Goal: Task Accomplishment & Management: Use online tool/utility

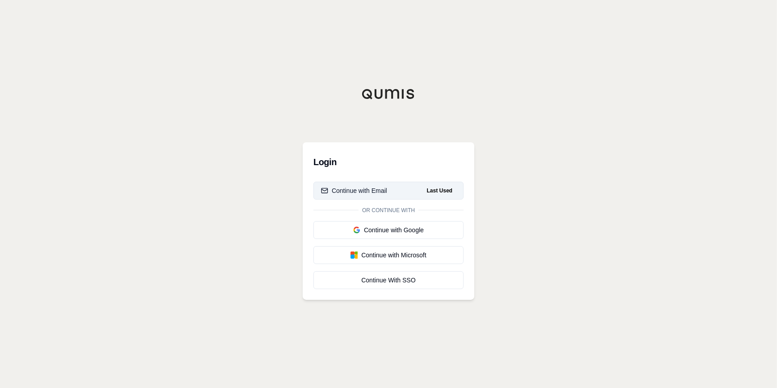
click at [361, 187] on div "Continue with Email" at bounding box center [354, 190] width 66 height 9
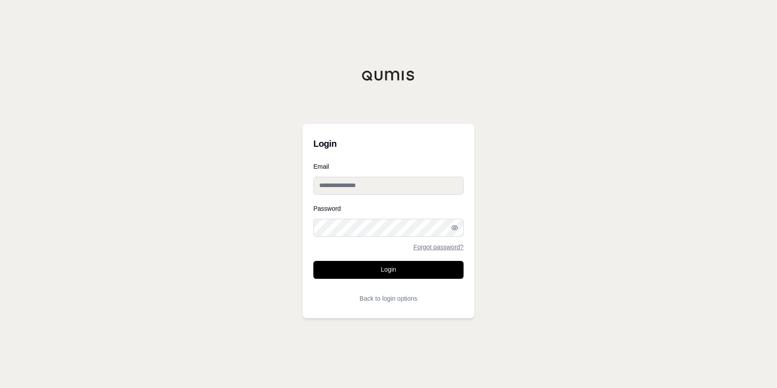
type input "**********"
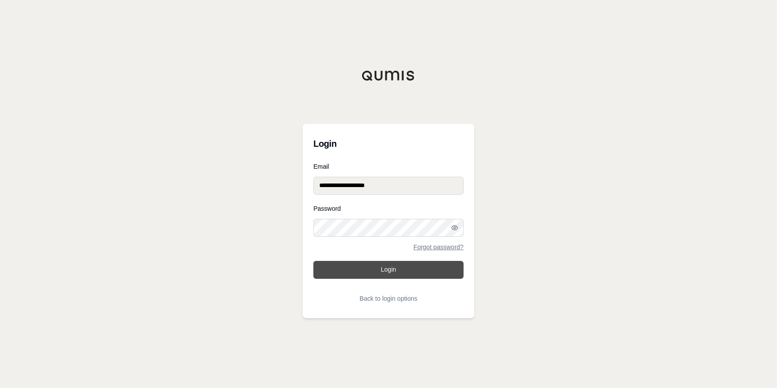
click at [381, 270] on button "Login" at bounding box center [389, 270] width 150 height 18
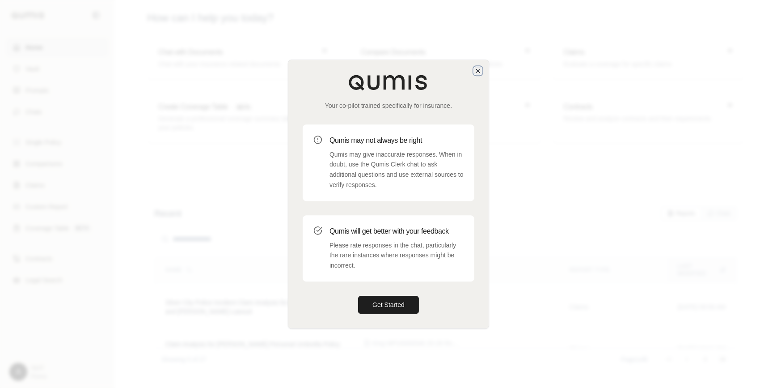
click at [477, 69] on icon "button" at bounding box center [478, 71] width 4 height 4
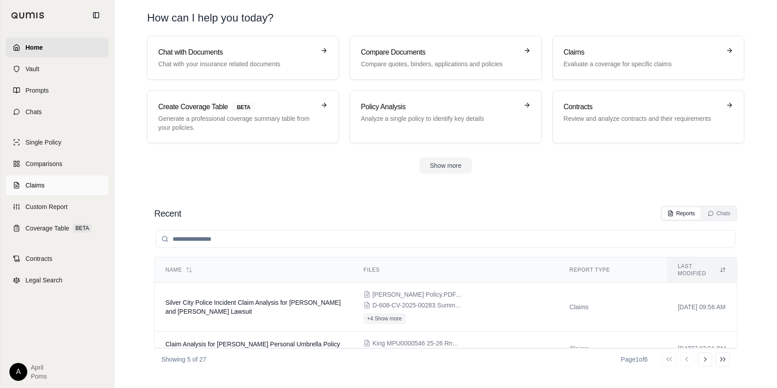
click at [27, 185] on span "Claims" at bounding box center [34, 185] width 19 height 9
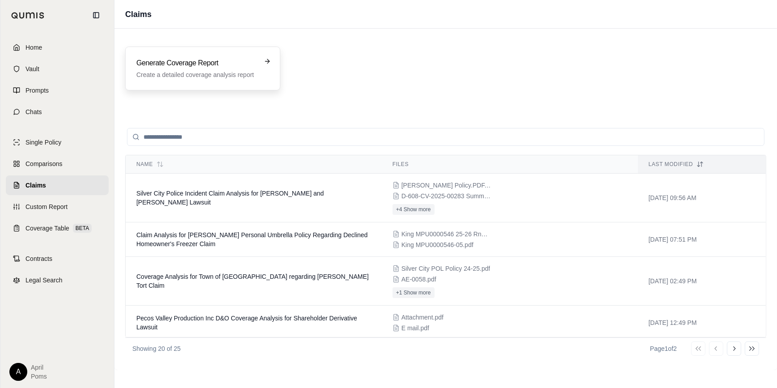
click at [169, 63] on h3 "Generate Coverage Report" at bounding box center [196, 63] width 120 height 11
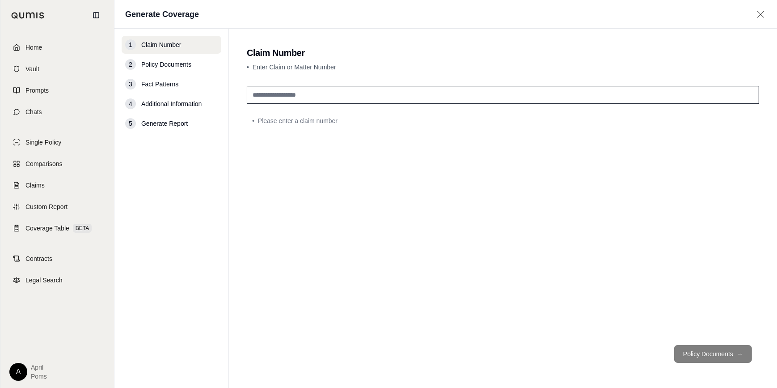
click at [362, 97] on input "text" at bounding box center [503, 95] width 513 height 18
type input "*******"
click at [489, 193] on div "*******" at bounding box center [503, 209] width 513 height 255
click at [705, 356] on button "Policy Documents →" at bounding box center [713, 354] width 78 height 18
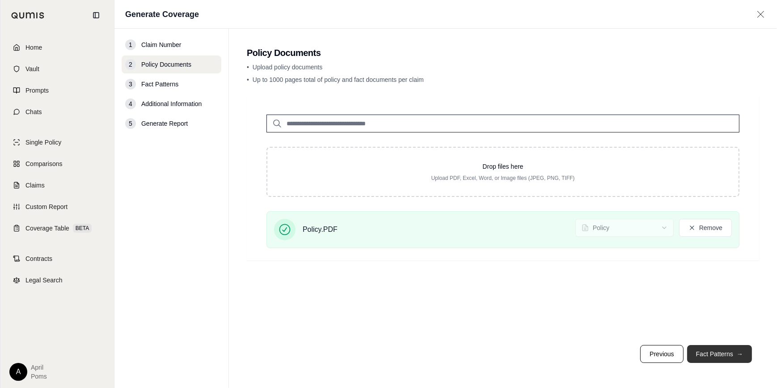
click at [725, 353] on button "Fact Patterns →" at bounding box center [719, 354] width 65 height 18
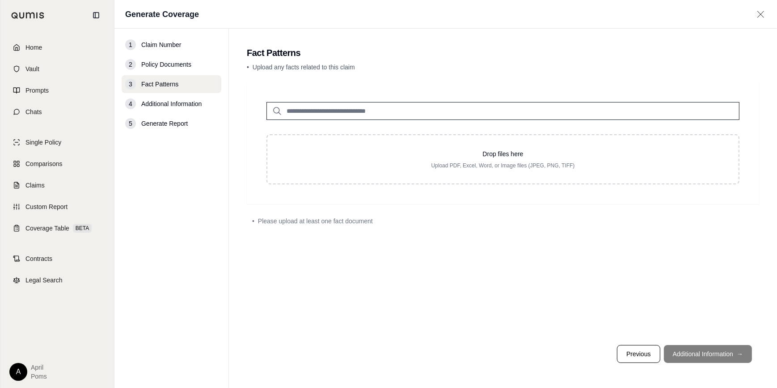
click at [444, 111] on input "search" at bounding box center [503, 111] width 473 height 18
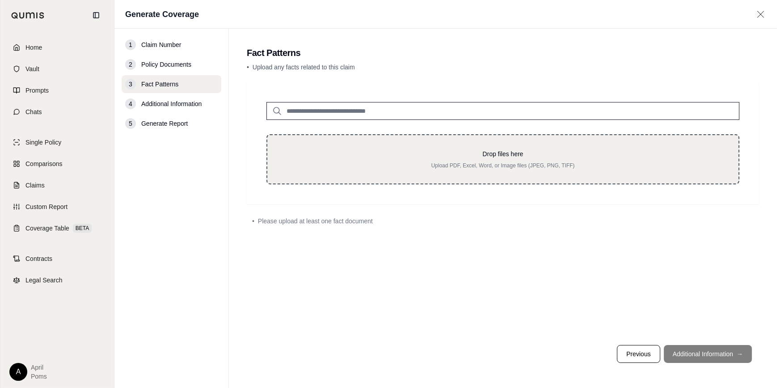
click at [546, 152] on p "Drop files here" at bounding box center [503, 153] width 443 height 9
type input "**********"
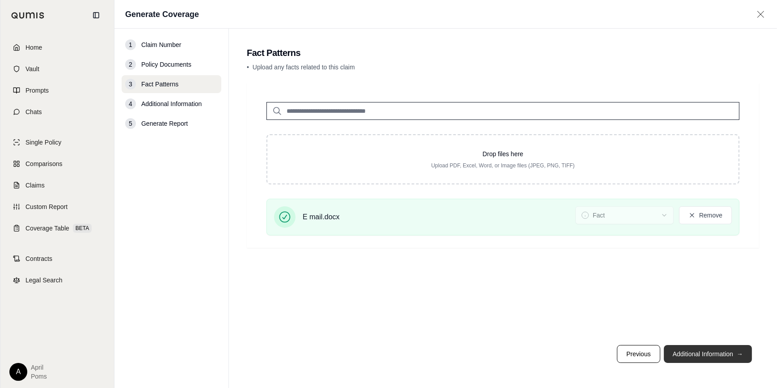
click at [701, 355] on button "Additional Information →" at bounding box center [708, 354] width 88 height 18
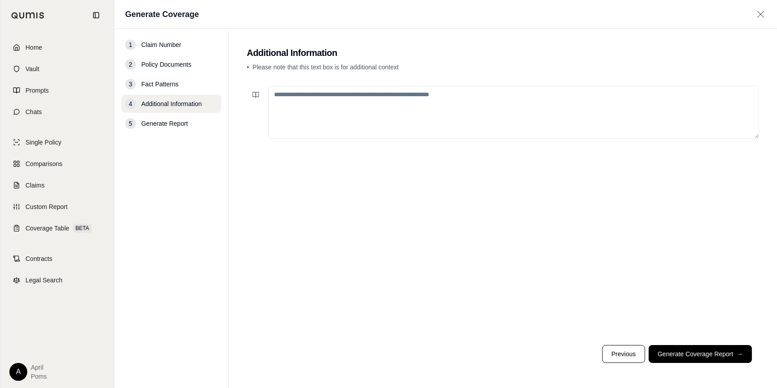
click at [416, 101] on textarea at bounding box center [513, 112] width 491 height 53
click at [489, 91] on textarea "**********" at bounding box center [513, 112] width 491 height 53
paste textarea "**********"
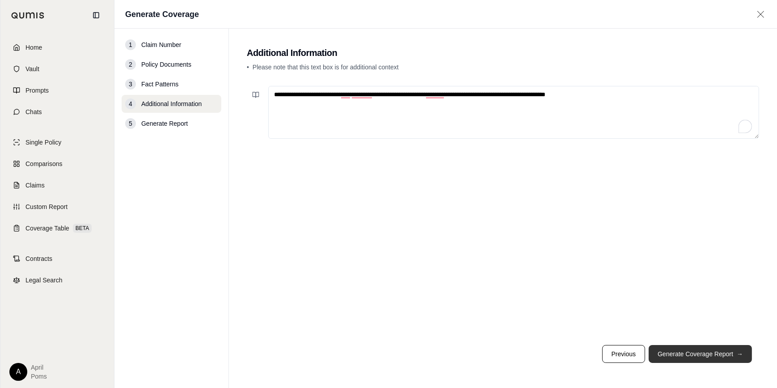
type textarea "**********"
click at [732, 356] on button "Generate Coverage Report →" at bounding box center [700, 354] width 103 height 18
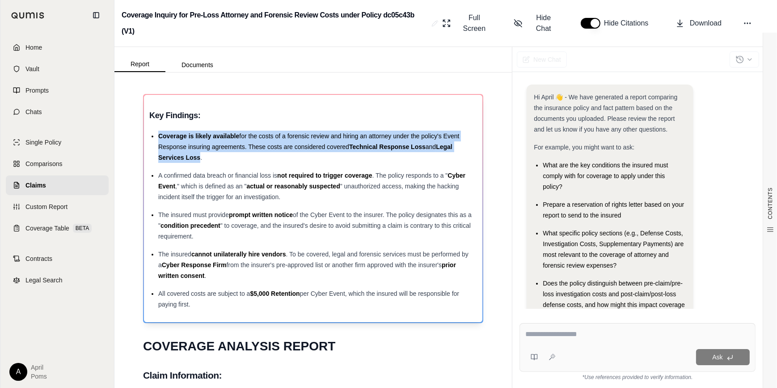
drag, startPoint x: 158, startPoint y: 134, endPoint x: 201, endPoint y: 156, distance: 48.0
click at [201, 156] on div "Coverage is likely available for the costs of a forensic review and hiring an a…" at bounding box center [317, 147] width 319 height 32
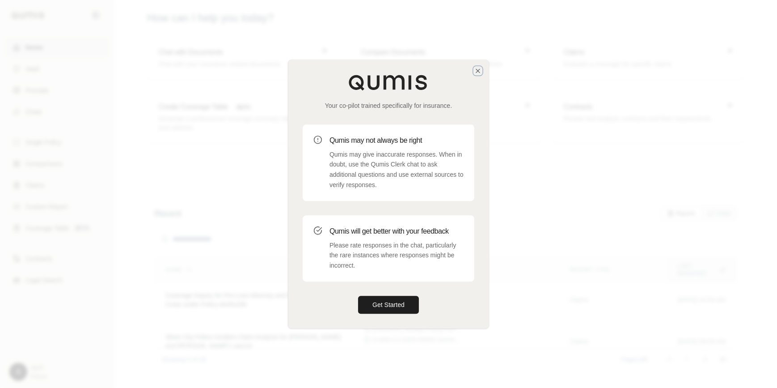
click at [475, 72] on icon "button" at bounding box center [478, 70] width 7 height 7
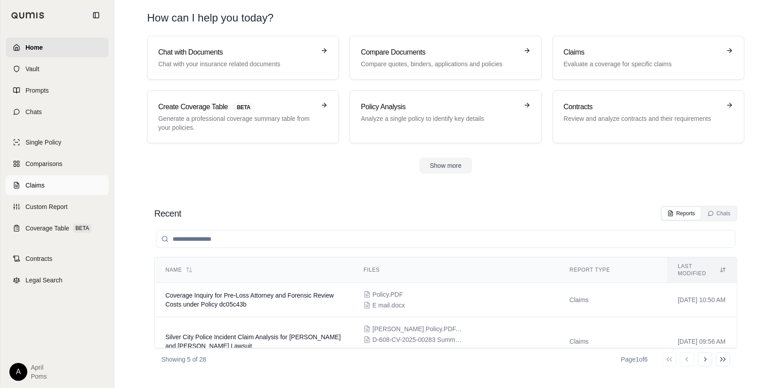
click at [35, 191] on link "Claims" at bounding box center [57, 185] width 103 height 20
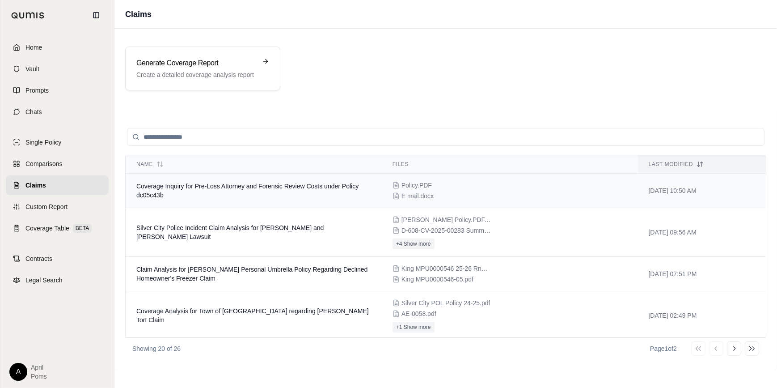
click at [425, 191] on span "E mail.docx" at bounding box center [418, 195] width 32 height 9
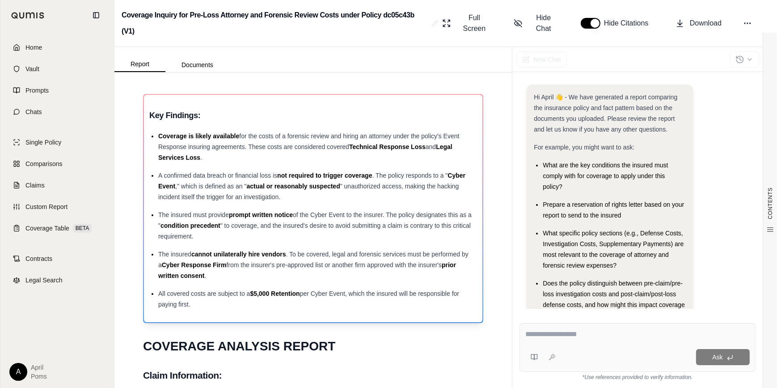
scroll to position [40, 0]
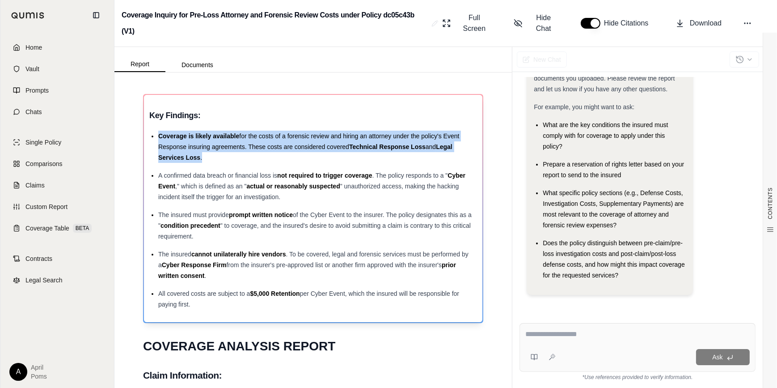
drag, startPoint x: 158, startPoint y: 135, endPoint x: 251, endPoint y: 154, distance: 95.0
click at [251, 154] on div "Coverage is likely available for the costs of a forensic review and hiring an a…" at bounding box center [317, 147] width 319 height 32
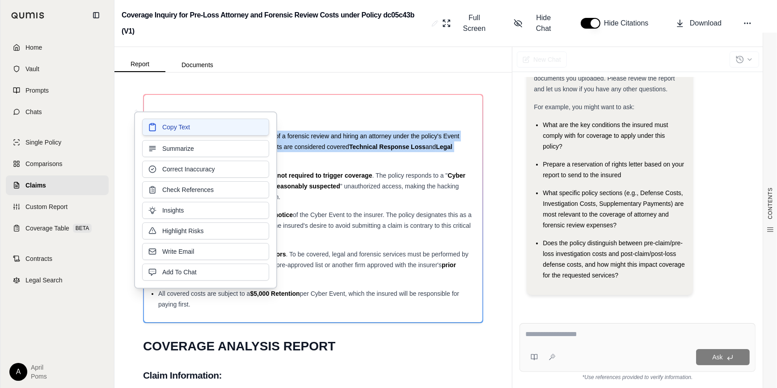
drag, startPoint x: 251, startPoint y: 154, endPoint x: 204, endPoint y: 127, distance: 53.7
click at [204, 127] on button "Copy Text" at bounding box center [205, 127] width 127 height 17
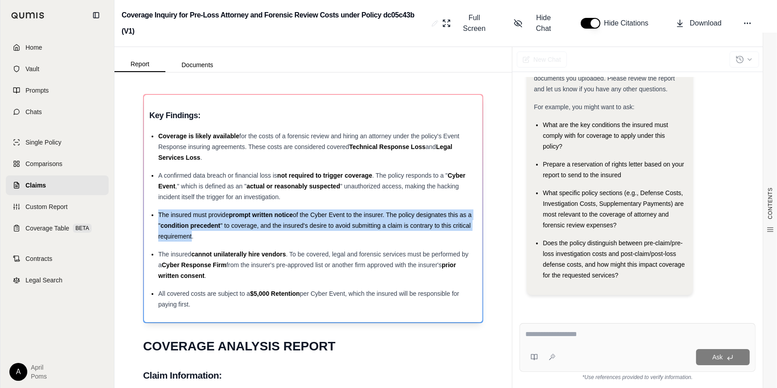
drag, startPoint x: 158, startPoint y: 213, endPoint x: 211, endPoint y: 234, distance: 56.2
click at [211, 234] on div "The insured must provide prompt written notice of the Cyber Event to the insure…" at bounding box center [317, 225] width 319 height 32
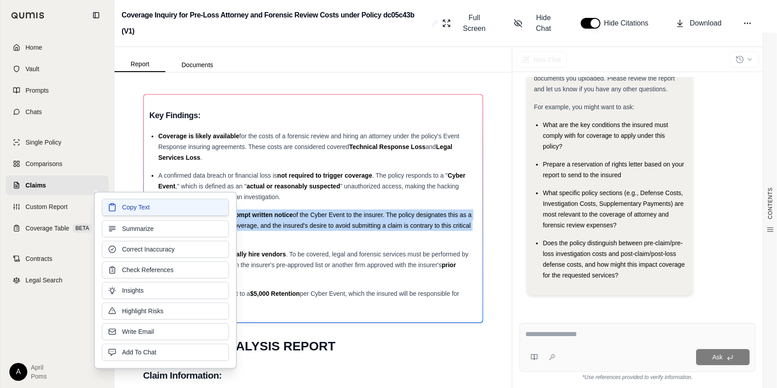
drag, startPoint x: 211, startPoint y: 234, endPoint x: 191, endPoint y: 205, distance: 35.0
click at [190, 206] on button "Copy Text" at bounding box center [165, 207] width 127 height 17
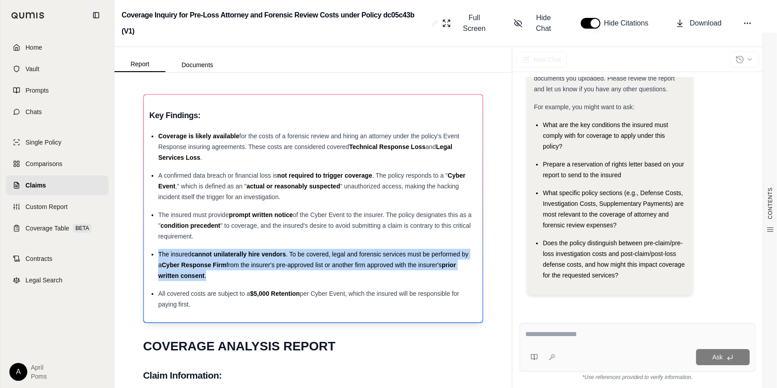
drag, startPoint x: 157, startPoint y: 252, endPoint x: 208, endPoint y: 274, distance: 55.3
click at [208, 274] on ul "Coverage is likely available for the costs of a forensic review and hiring an a…" at bounding box center [313, 220] width 328 height 179
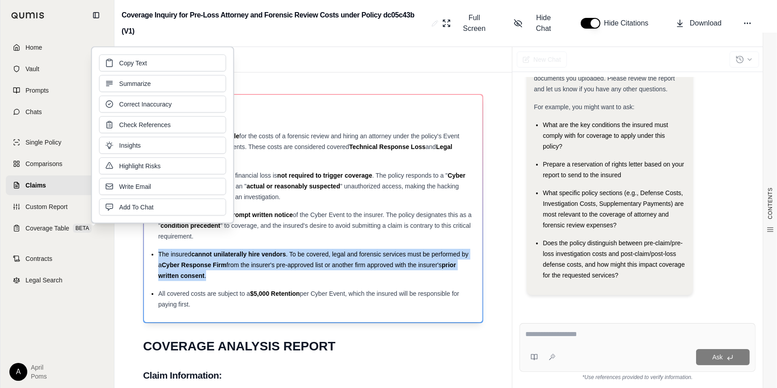
drag, startPoint x: 208, startPoint y: 274, endPoint x: 338, endPoint y: 261, distance: 130.8
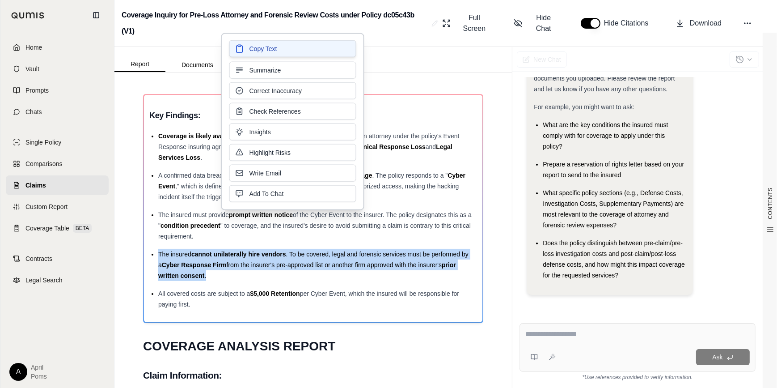
drag, startPoint x: 338, startPoint y: 261, endPoint x: 288, endPoint y: 48, distance: 218.2
click at [288, 48] on button "Copy Text" at bounding box center [292, 48] width 127 height 17
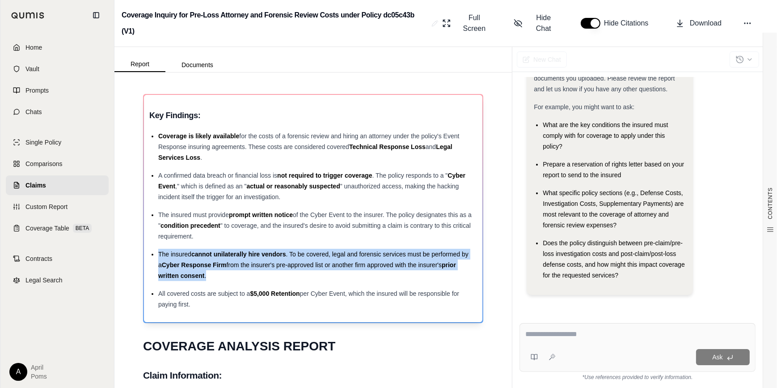
drag, startPoint x: 159, startPoint y: 291, endPoint x: 194, endPoint y: 303, distance: 36.8
click at [194, 303] on div "All covered costs are subject to a $5,000 Retention per Cyber Event, which the …" at bounding box center [317, 298] width 319 height 21
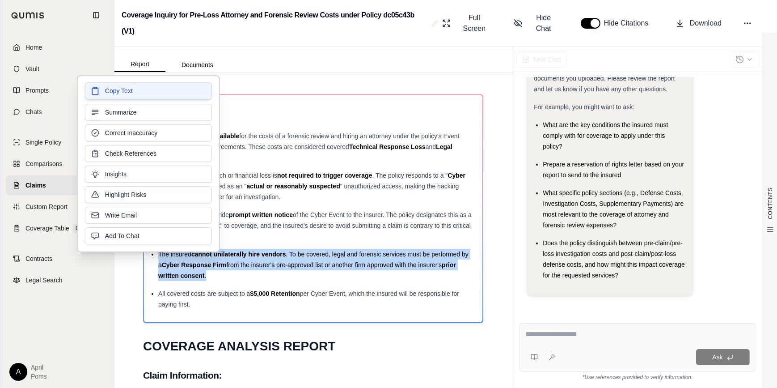
click at [163, 98] on button "Copy Text" at bounding box center [148, 90] width 127 height 17
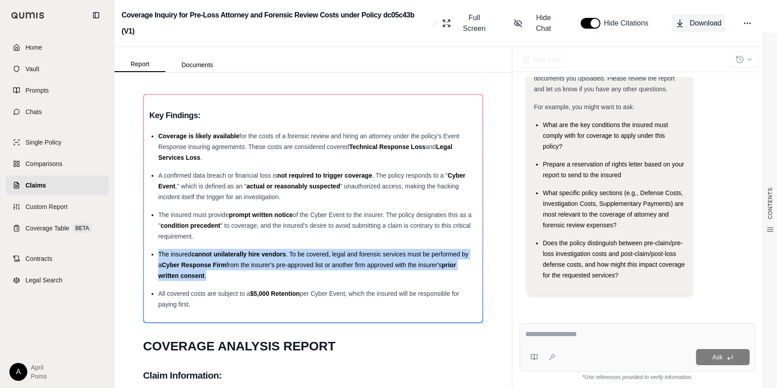
click at [713, 23] on span "Download" at bounding box center [706, 23] width 32 height 11
